Goal: Communication & Community: Ask a question

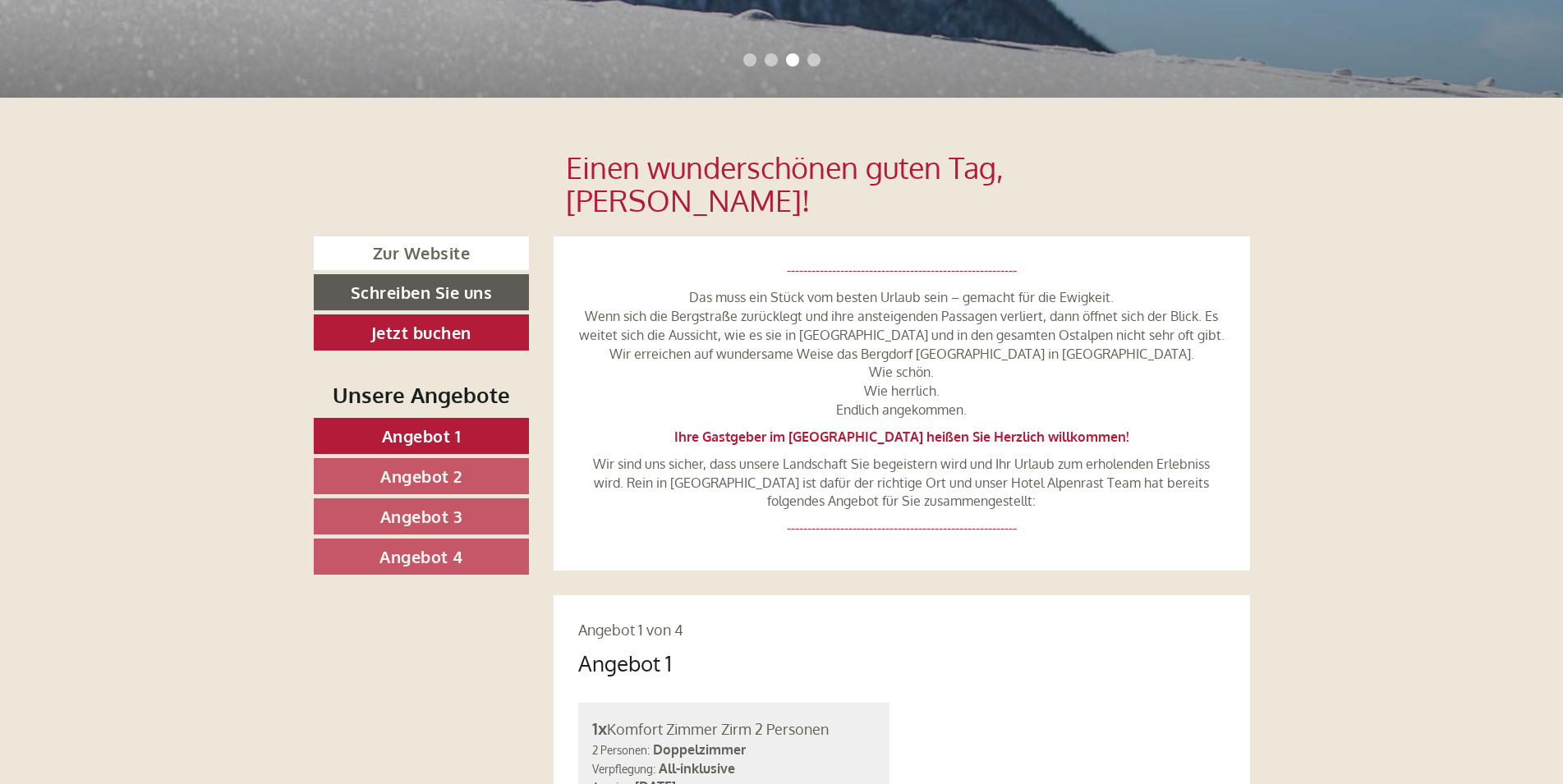
scroll to position [670, 0]
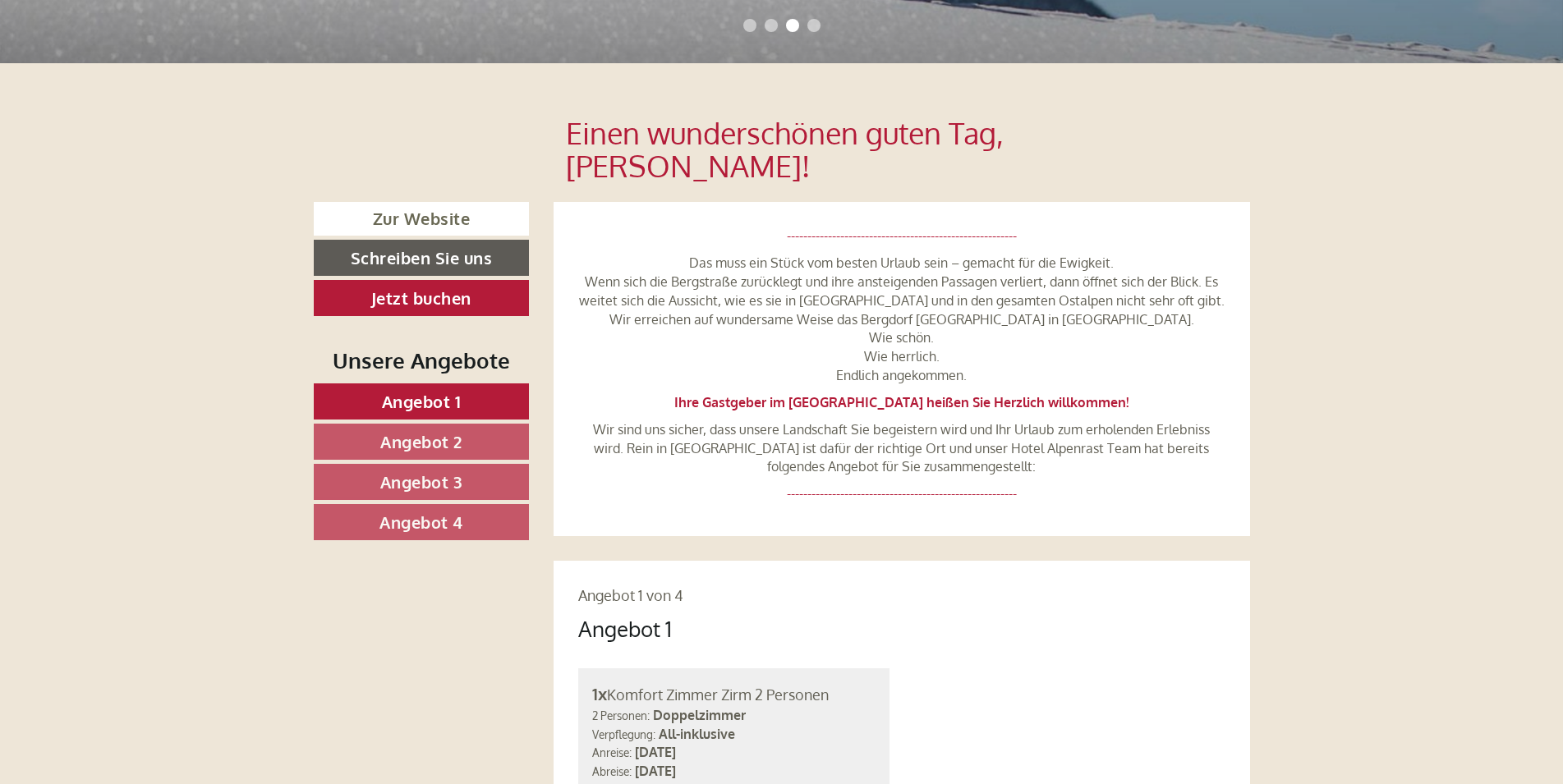
click at [463, 383] on link "Angebot 1" at bounding box center [421, 401] width 216 height 36
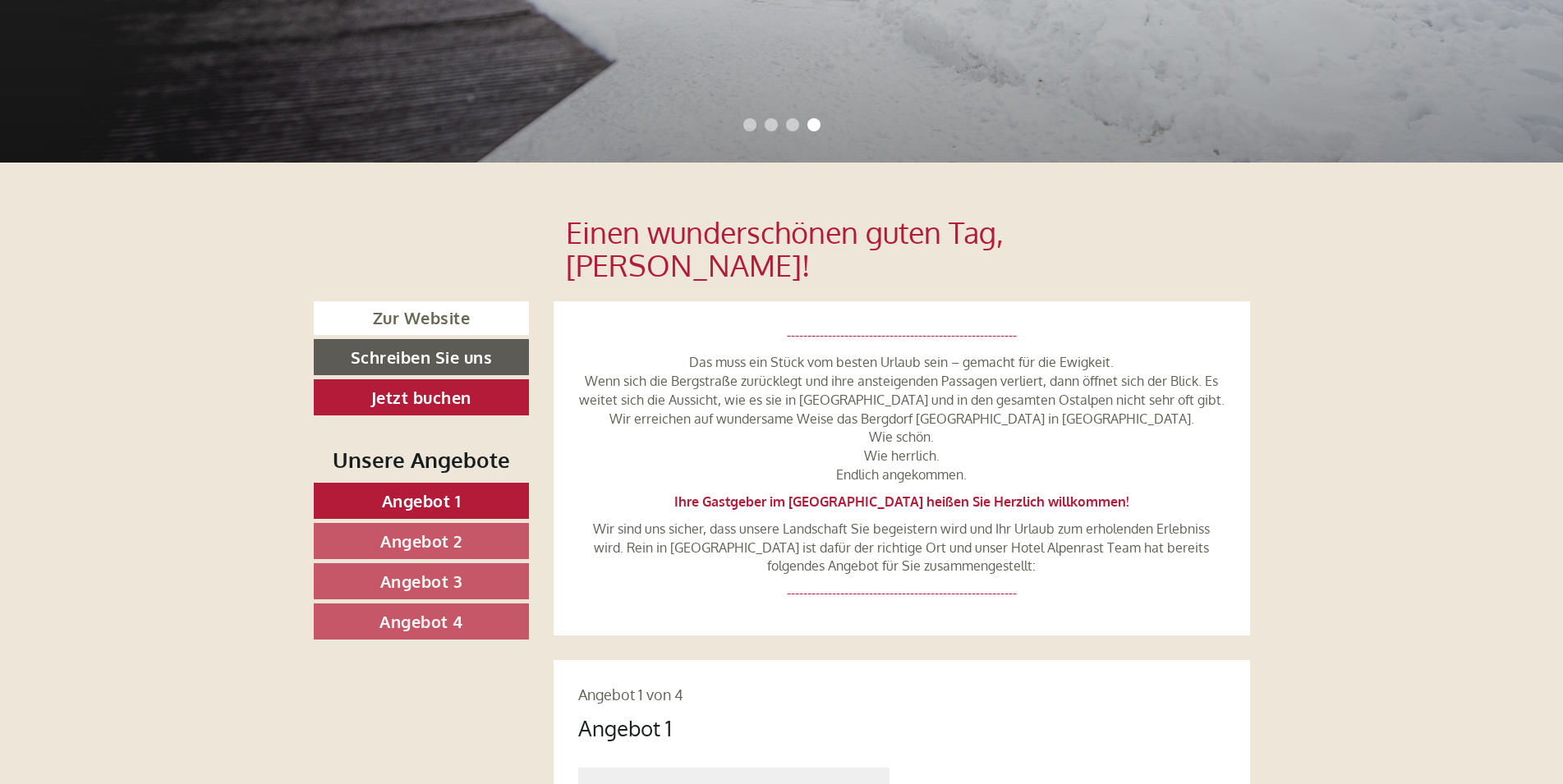
scroll to position [529, 0]
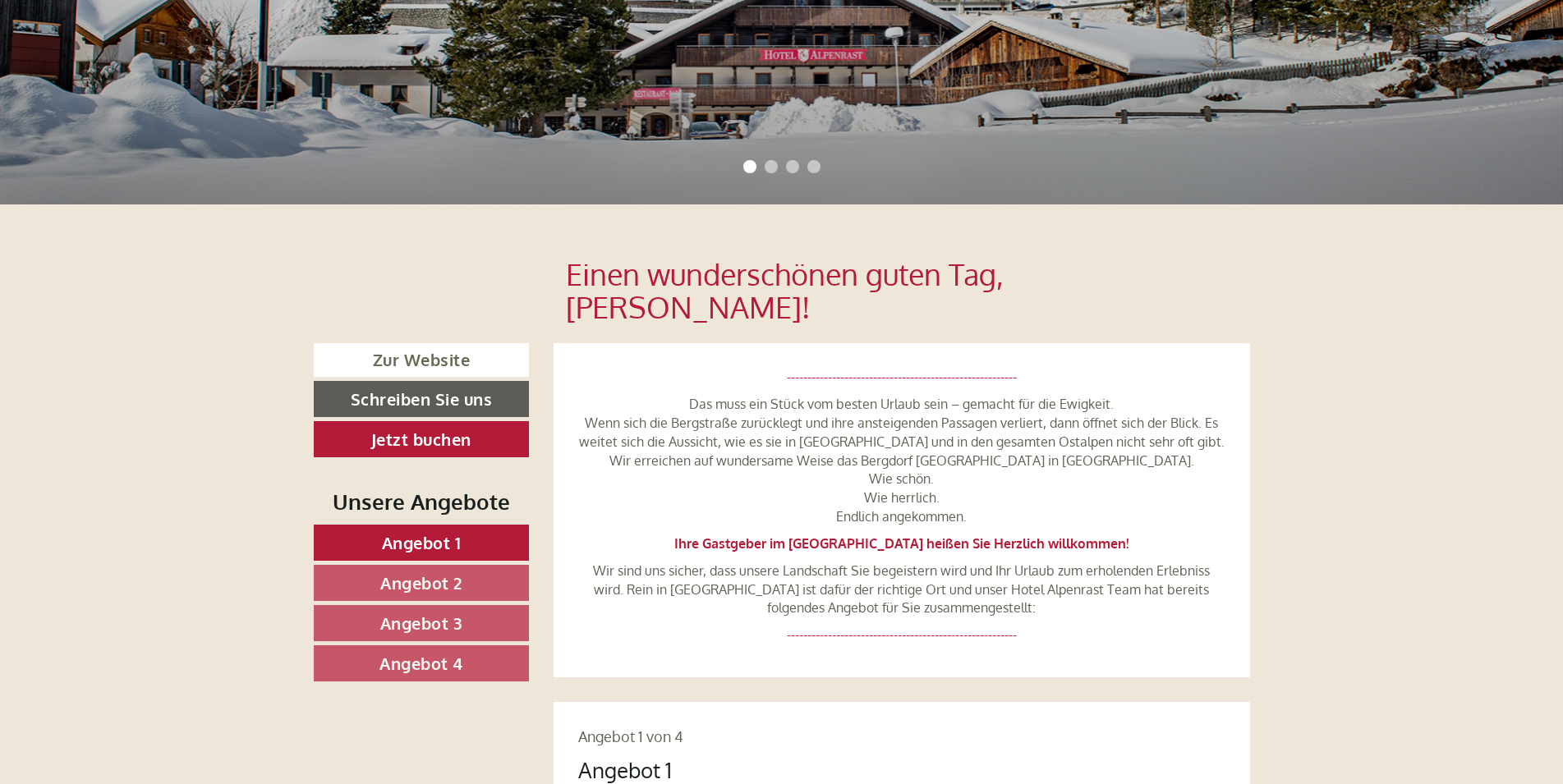
click at [435, 573] on span "Angebot 2" at bounding box center [421, 583] width 82 height 22
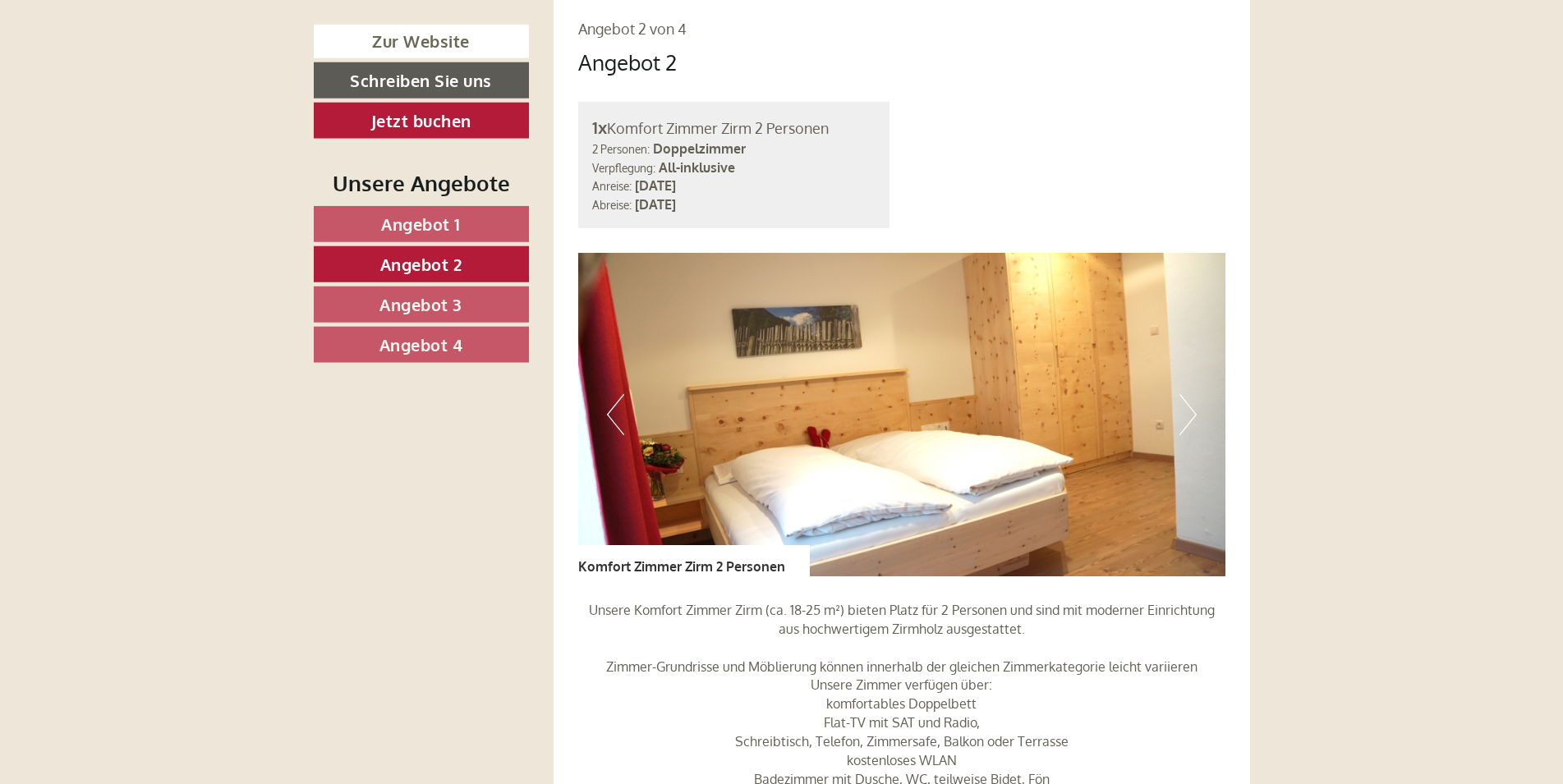
scroll to position [1199, 0]
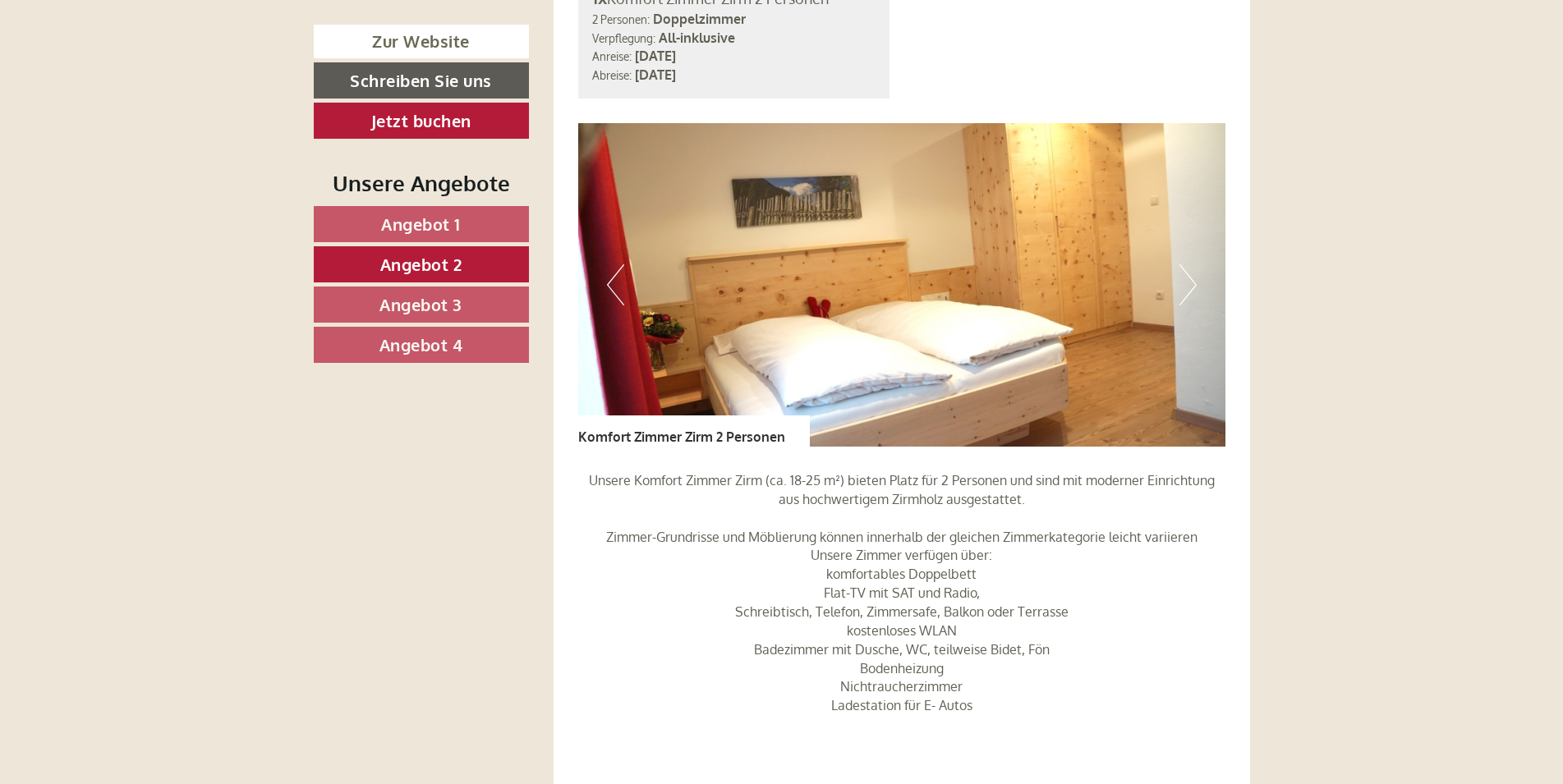
click at [434, 299] on span "Angebot 3" at bounding box center [420, 305] width 83 height 22
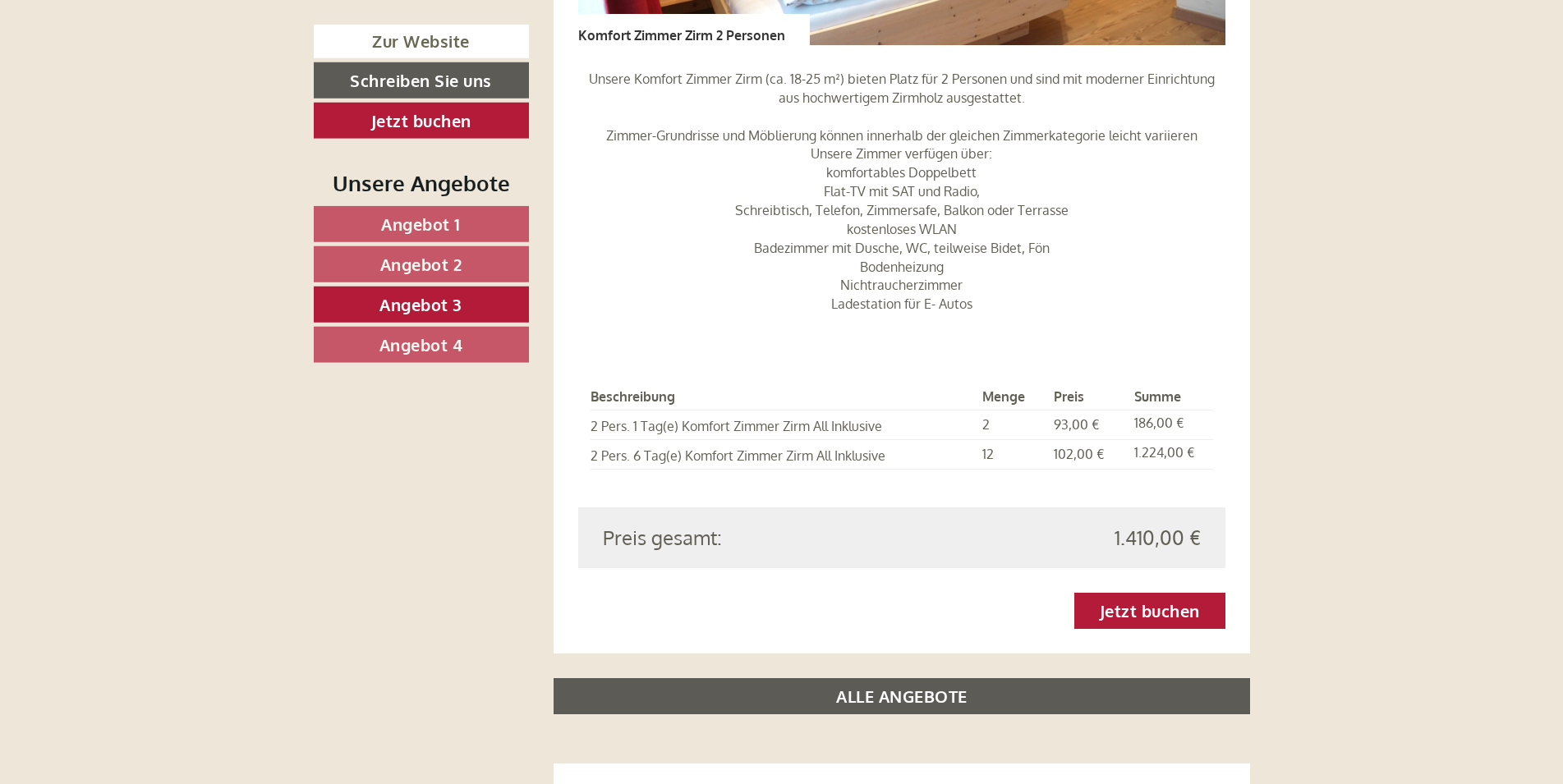
scroll to position [1785, 0]
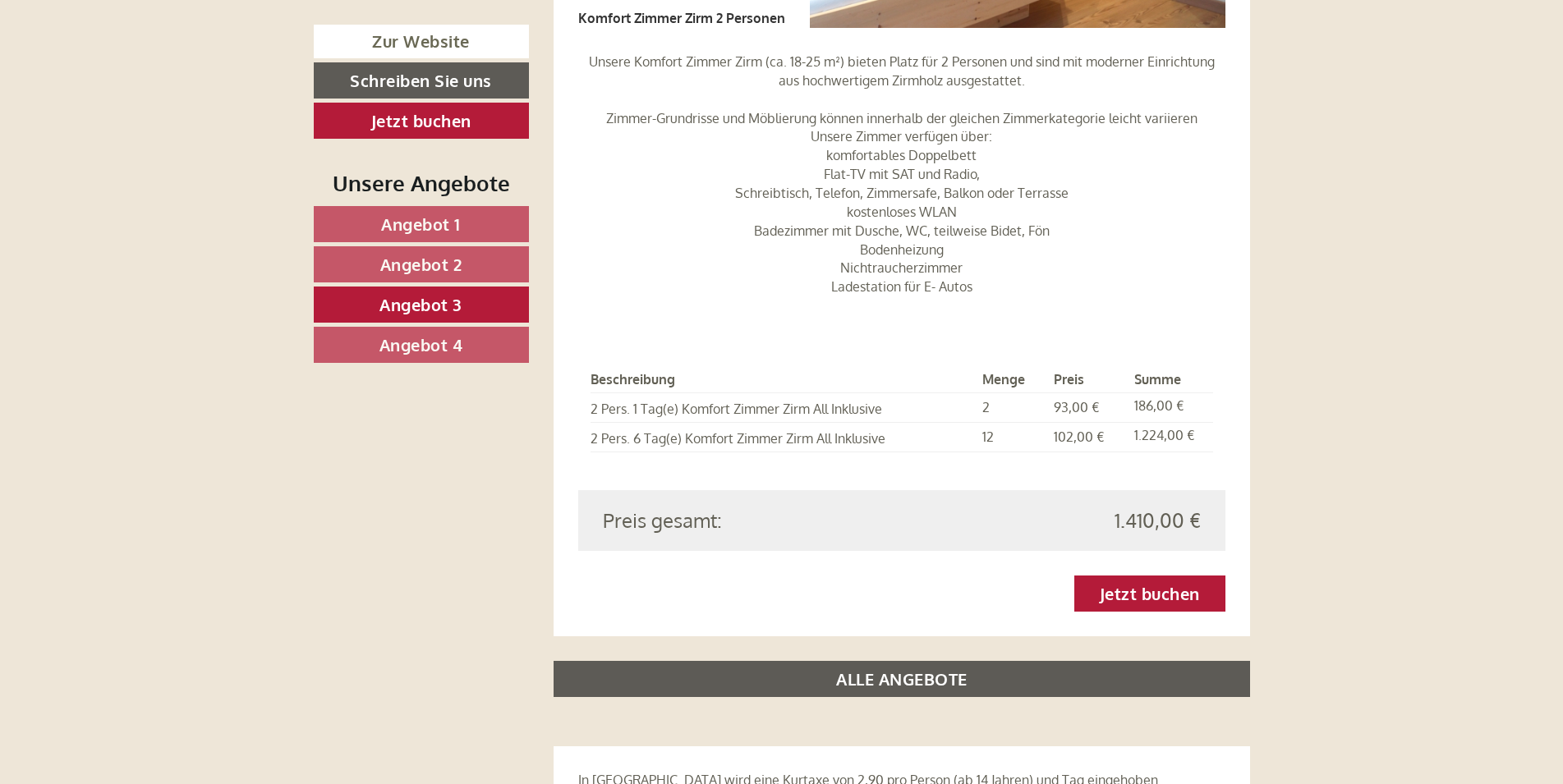
click at [434, 339] on span "Angebot 4" at bounding box center [420, 345] width 83 height 22
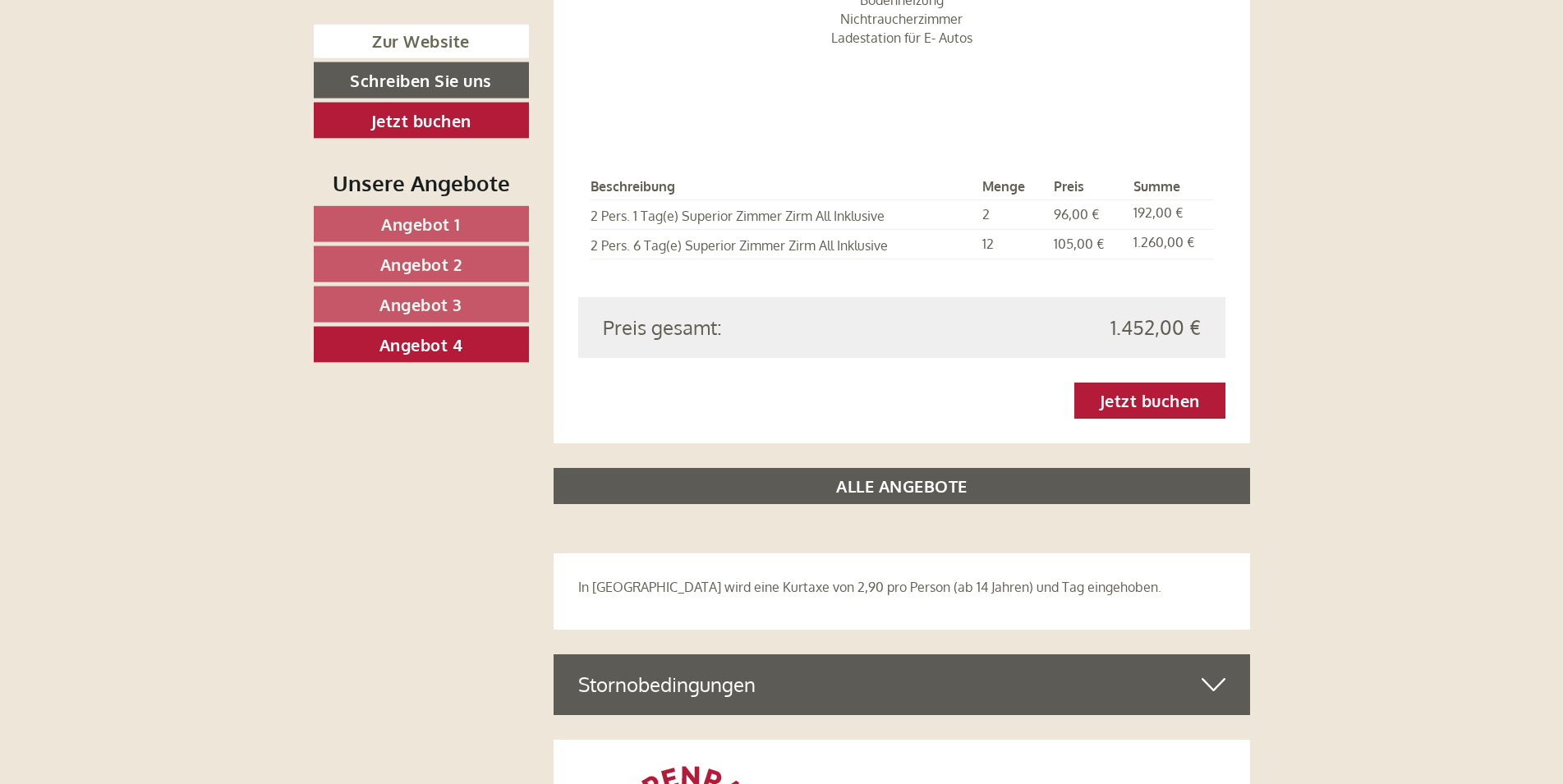
scroll to position [2093, 0]
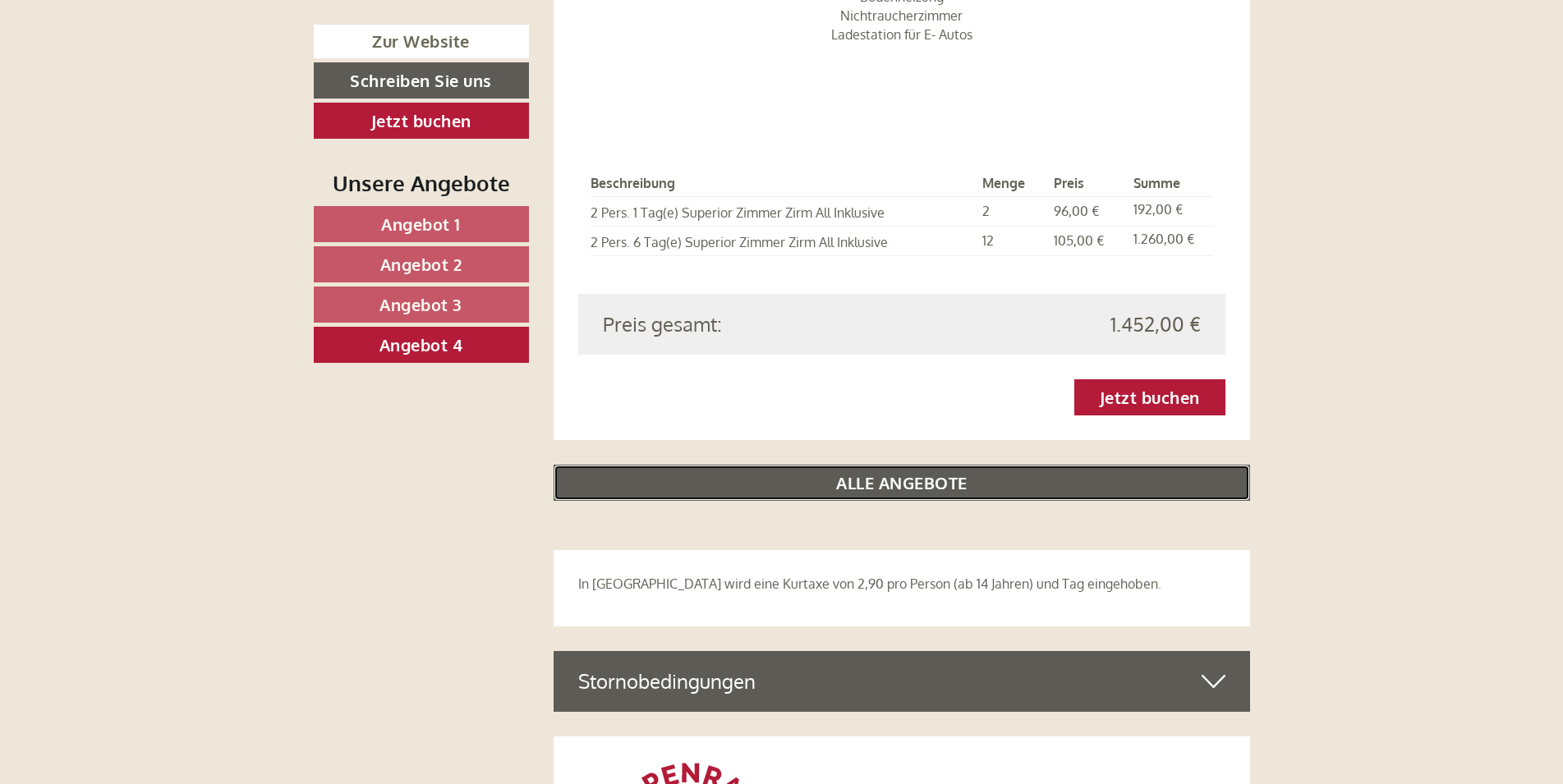
click at [881, 465] on link "ALLE ANGEBOTE" at bounding box center [902, 483] width 696 height 36
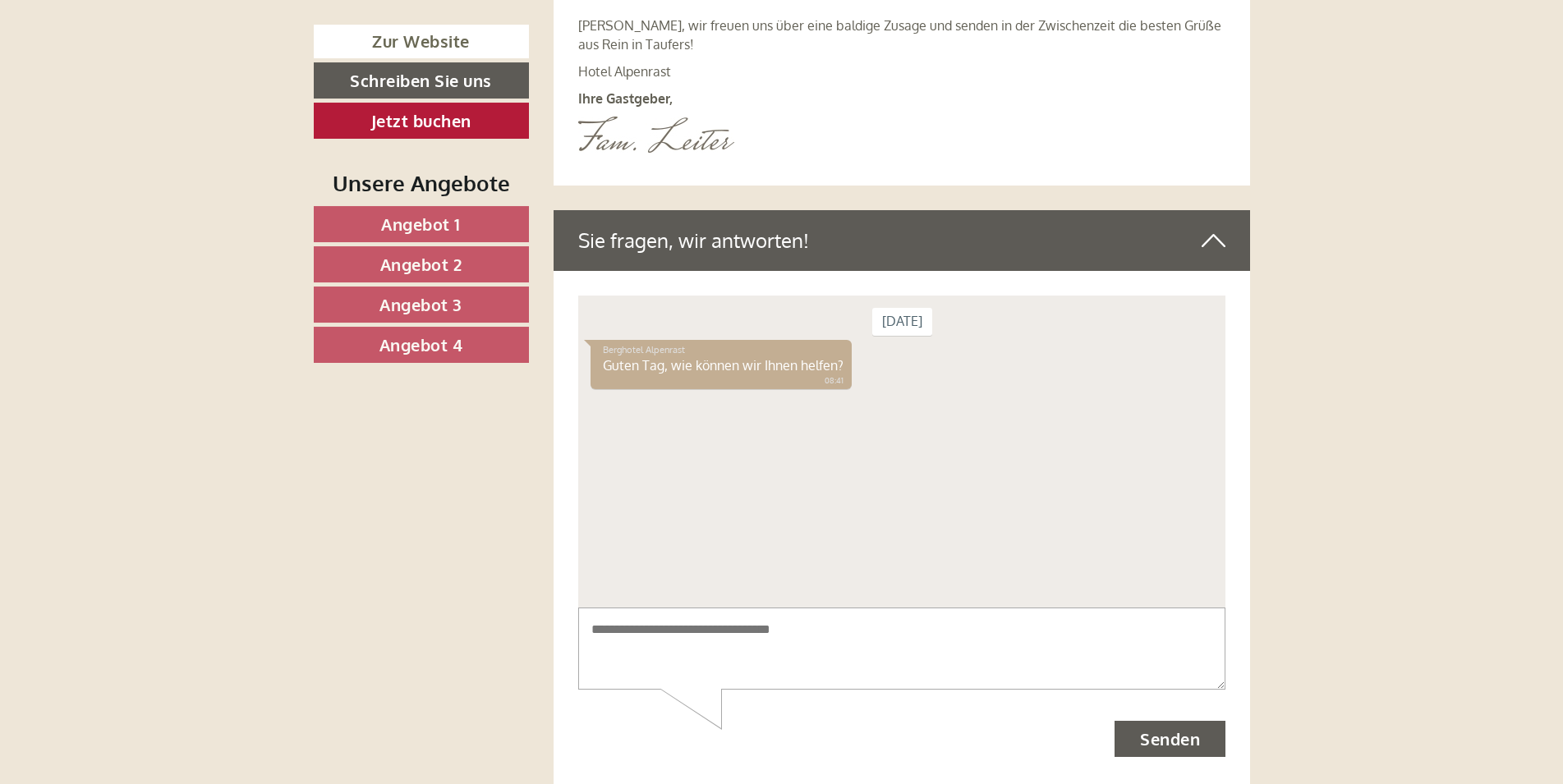
scroll to position [10969, 0]
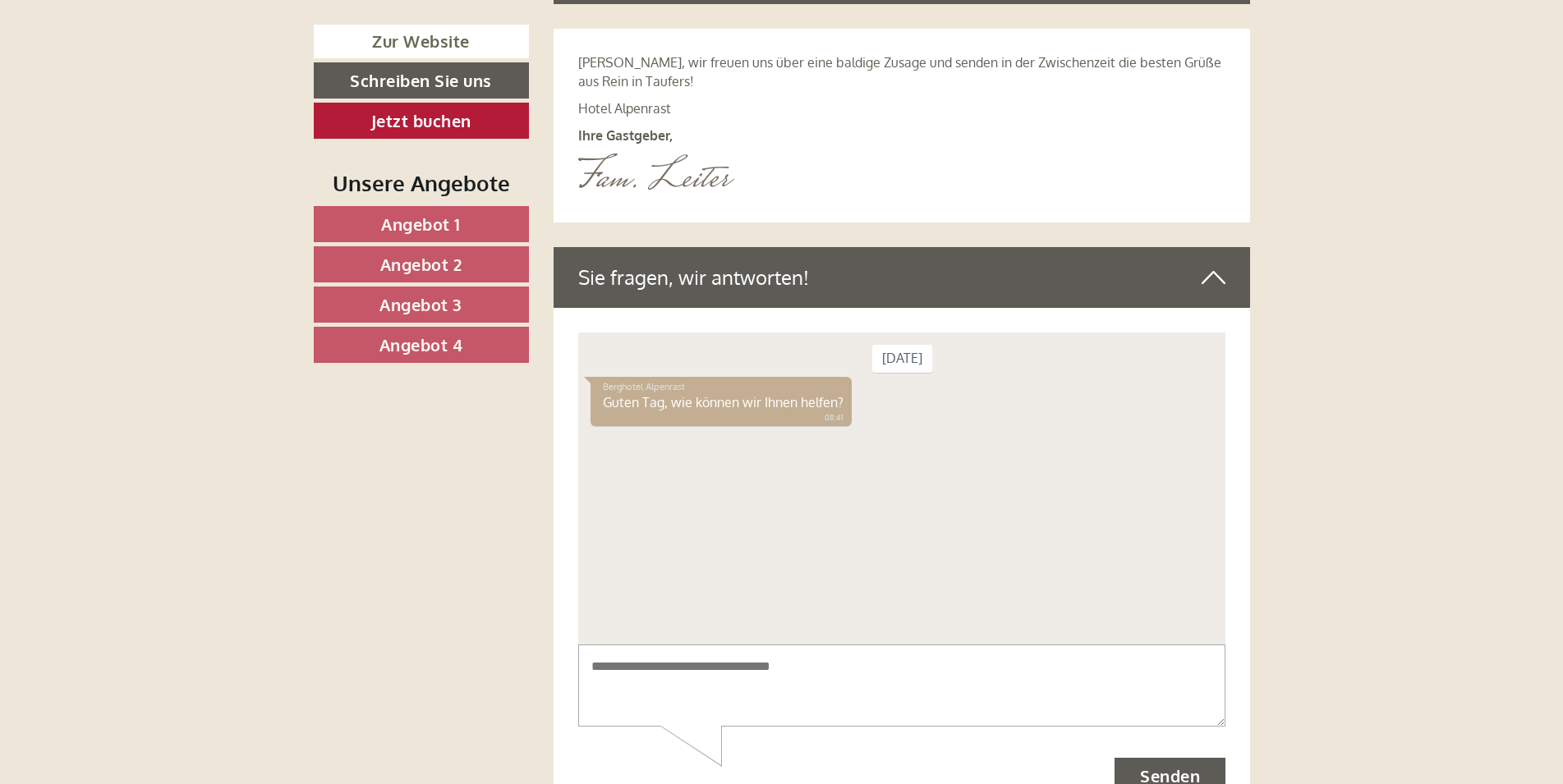
click at [626, 451] on div "[DATE] Berghotel Alpenrast Guten Tag, wie können wir Ihnen helfen? 08:41" at bounding box center [902, 487] width 647 height 312
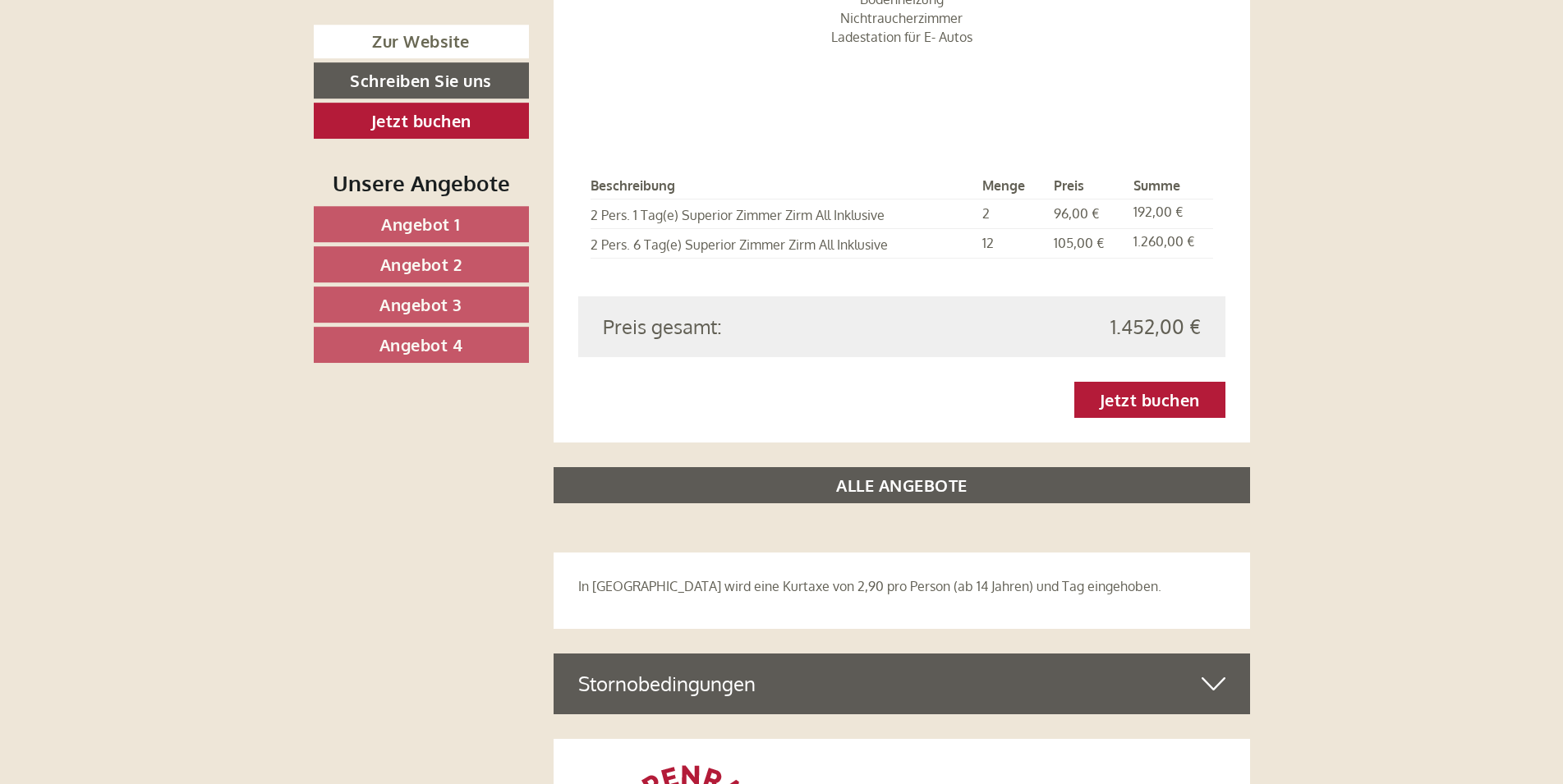
scroll to position [5527, 0]
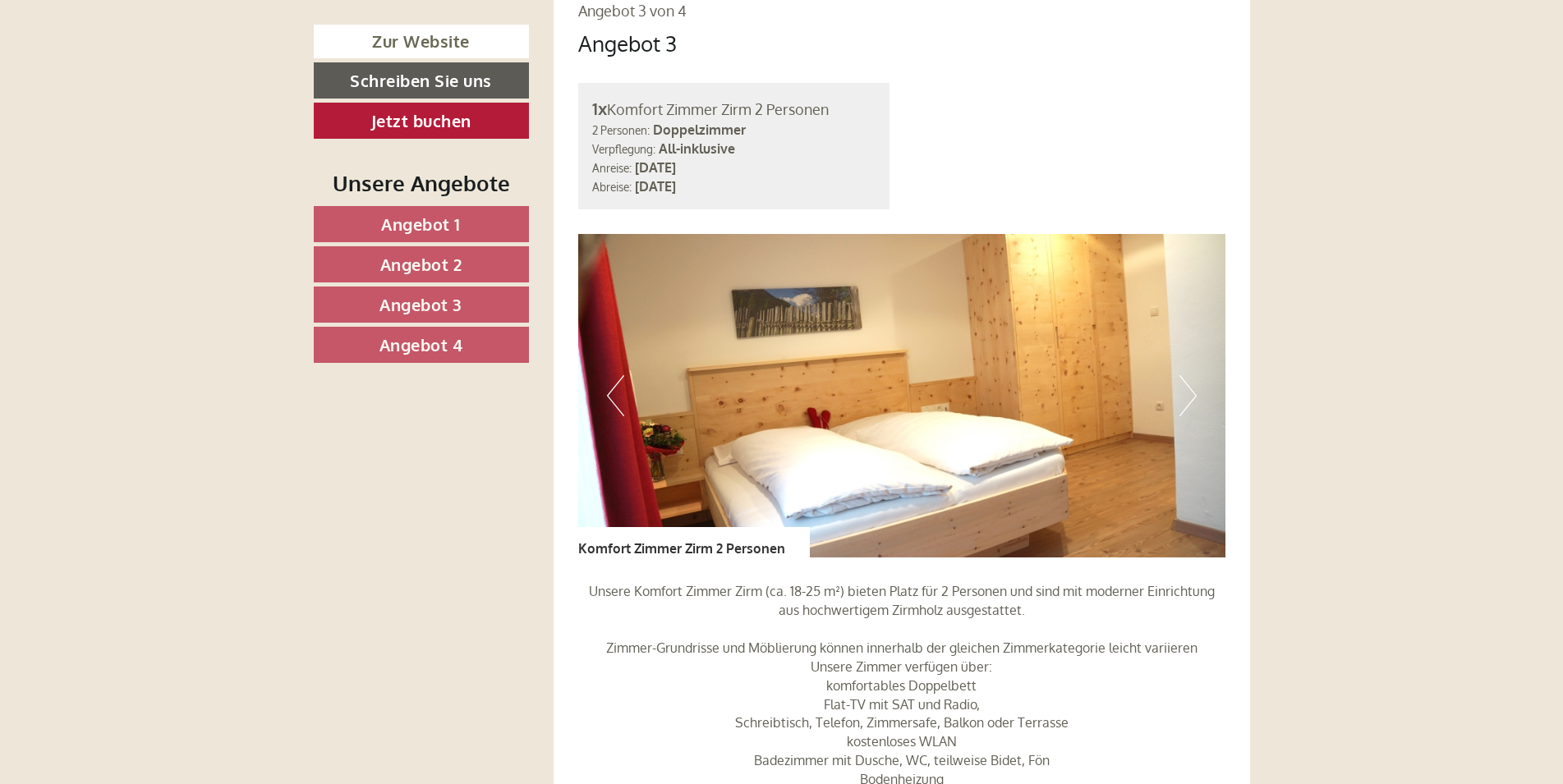
click at [348, 210] on link "Angebot 1" at bounding box center [421, 224] width 215 height 36
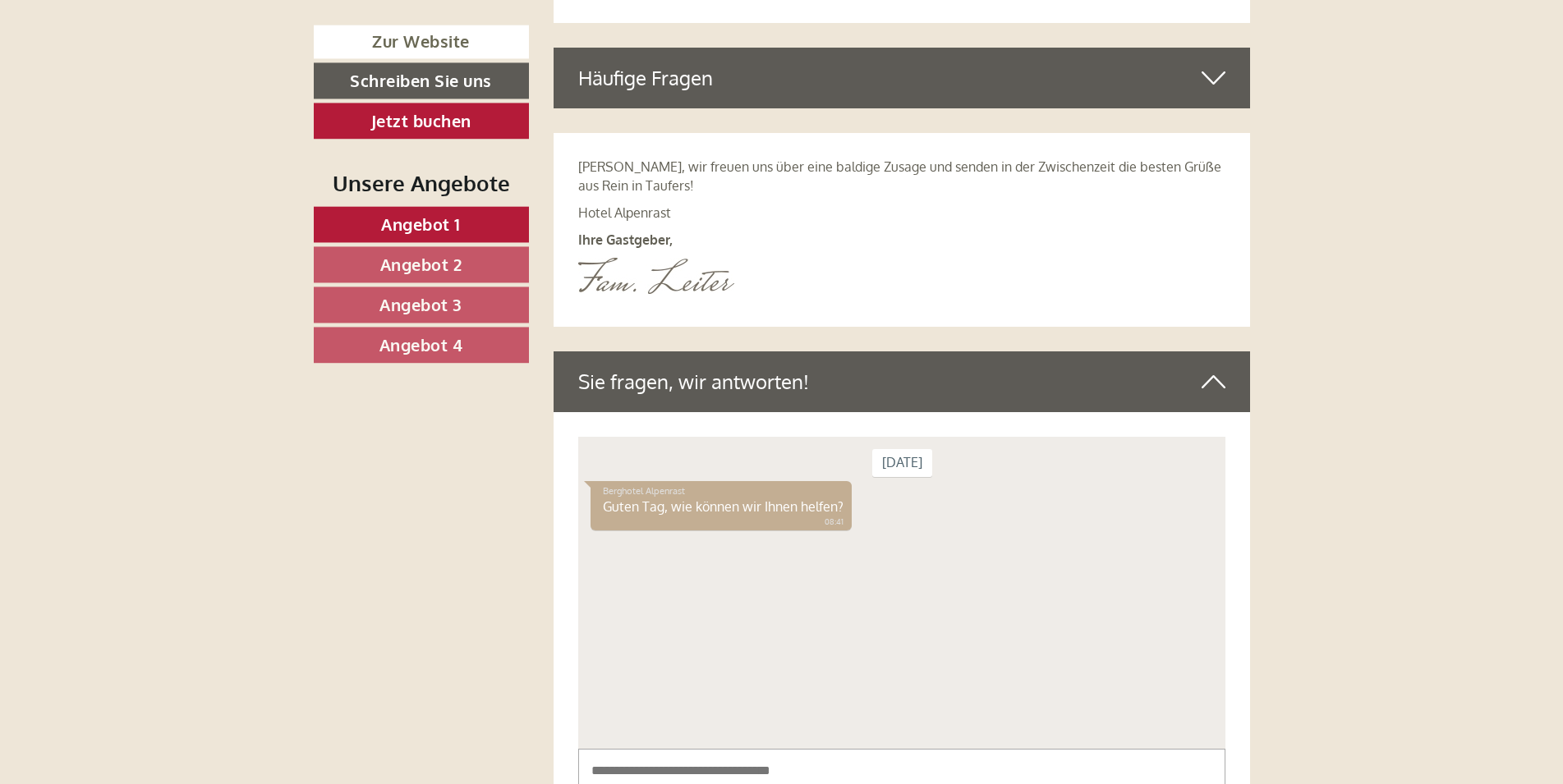
scroll to position [7144, 0]
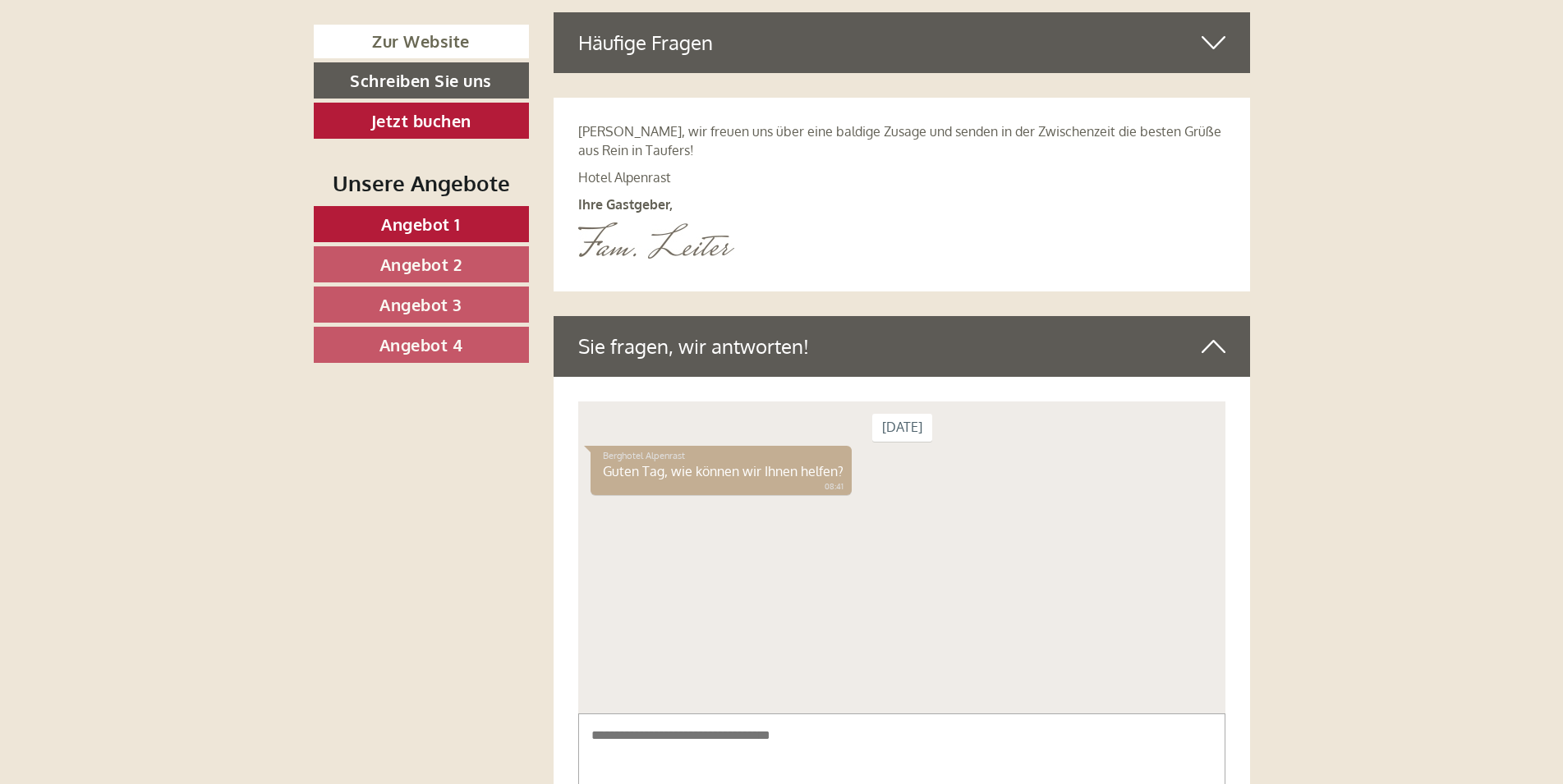
click at [651, 746] on textarea at bounding box center [902, 754] width 647 height 83
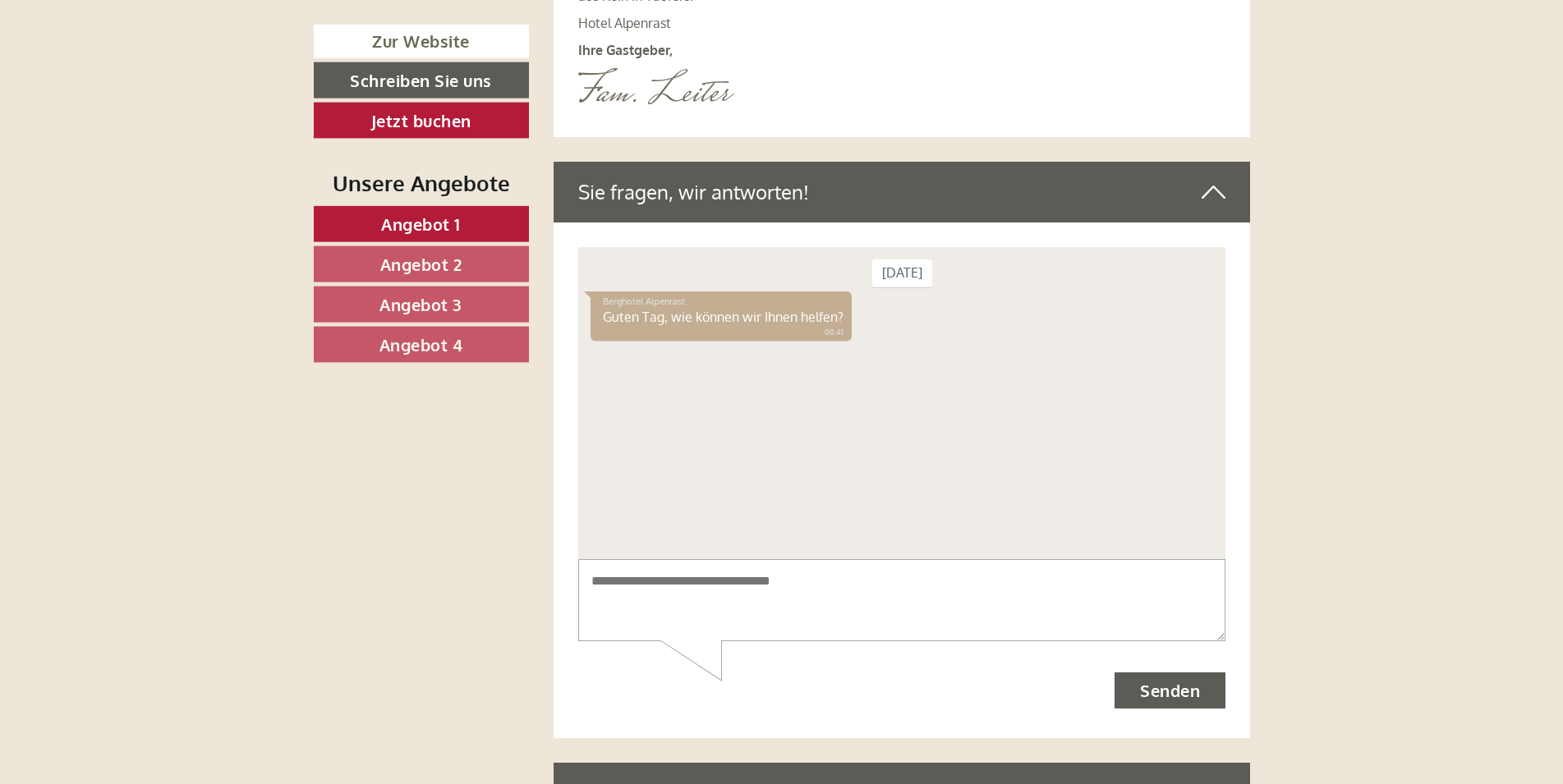
scroll to position [7311, 0]
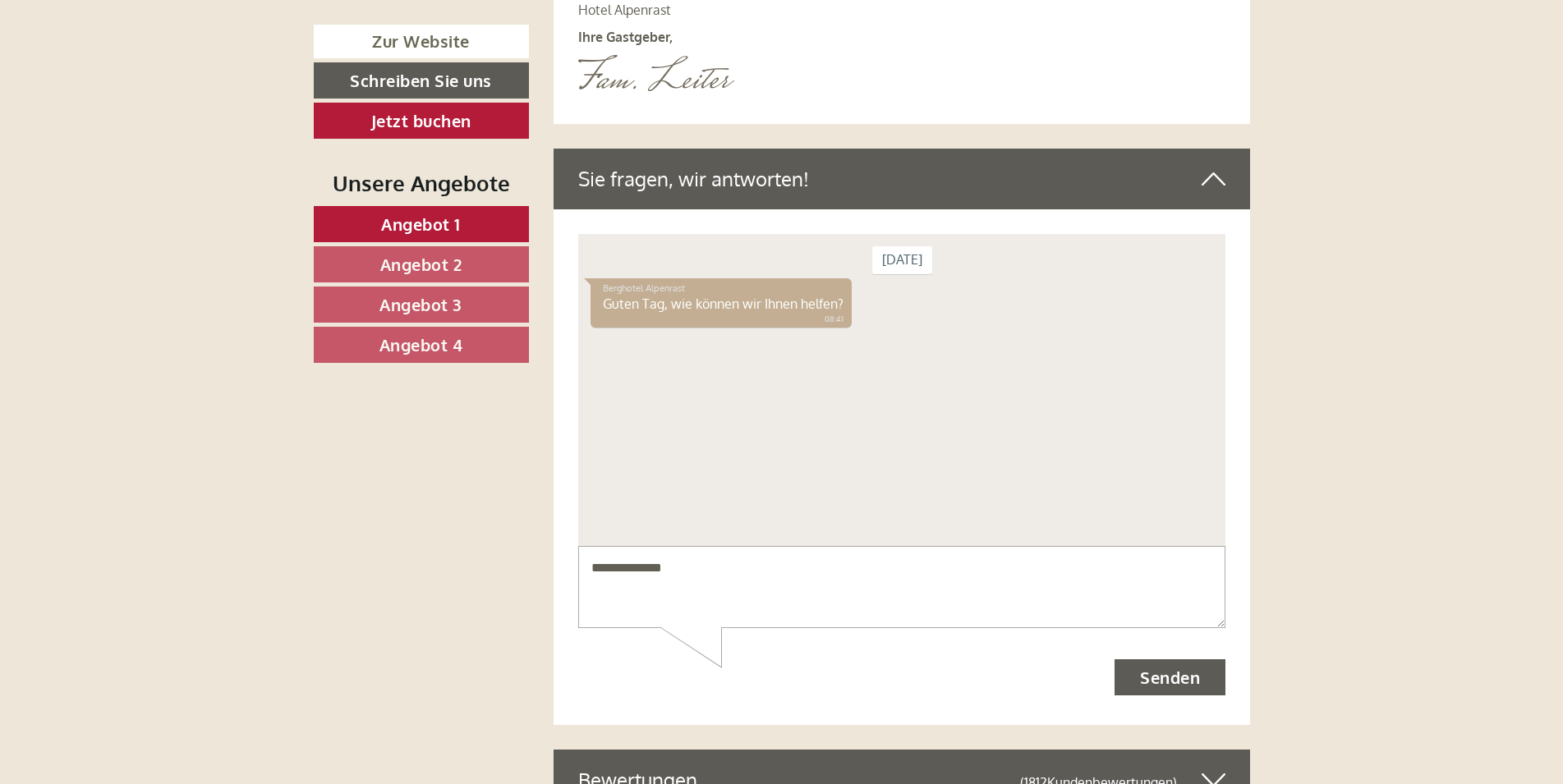
drag, startPoint x: 707, startPoint y: 572, endPoint x: 718, endPoint y: 572, distance: 11.0
click at [718, 572] on textarea "**********" at bounding box center [902, 586] width 647 height 83
type textarea "**********"
click at [1138, 671] on button "Senden" at bounding box center [1170, 676] width 111 height 36
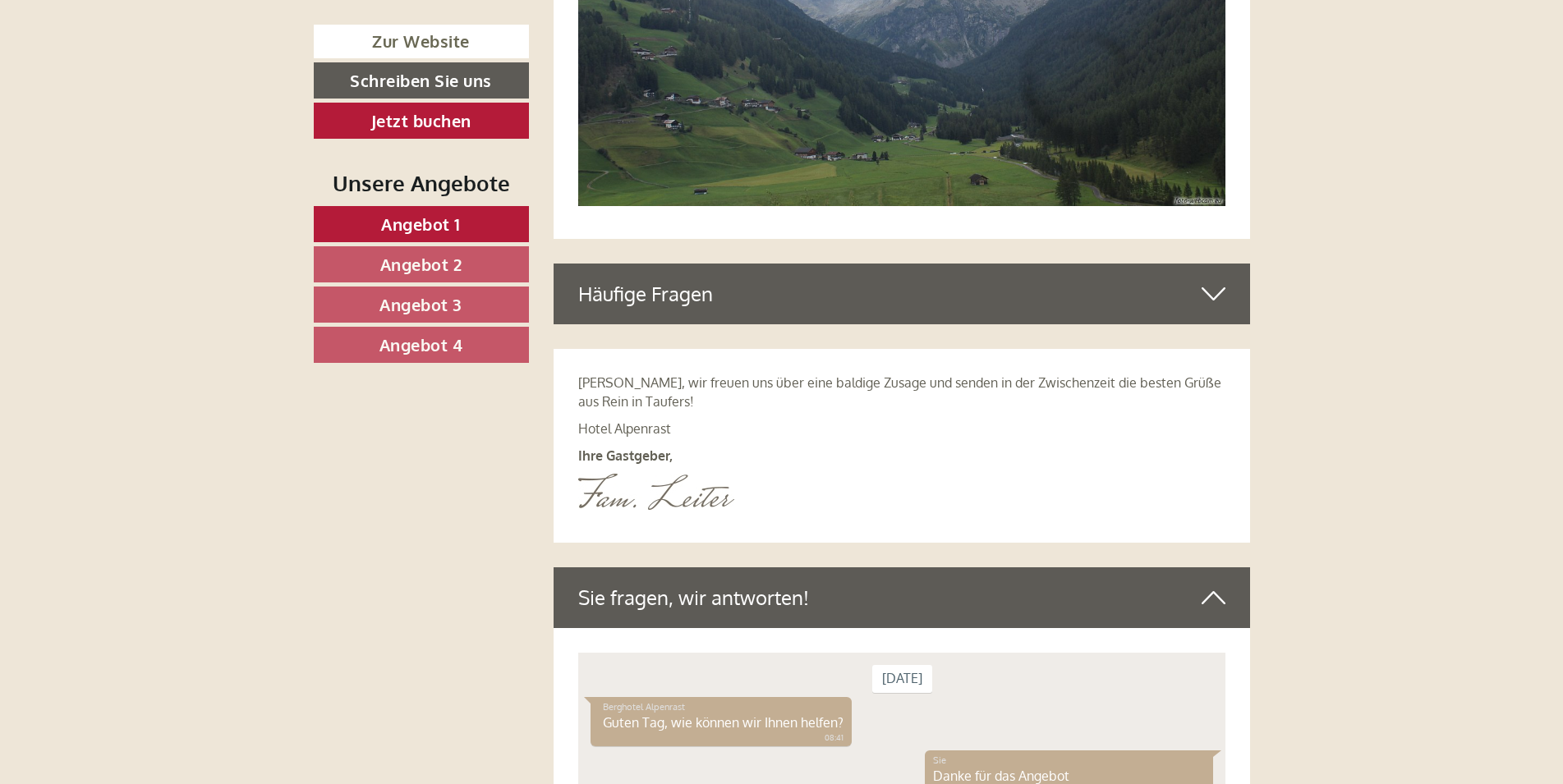
scroll to position [6809, 0]
